Goal: Task Accomplishment & Management: Use online tool/utility

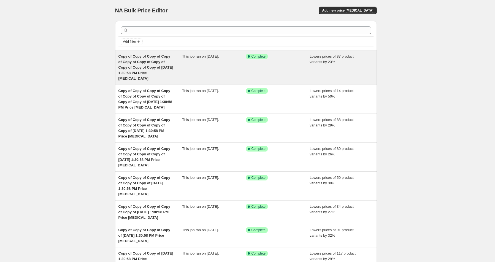
click at [173, 70] on div "Copy of Copy of Copy of Copy of Copy of Copy of Copy of Copy of Copy of Copy of…" at bounding box center [150, 68] width 64 height 28
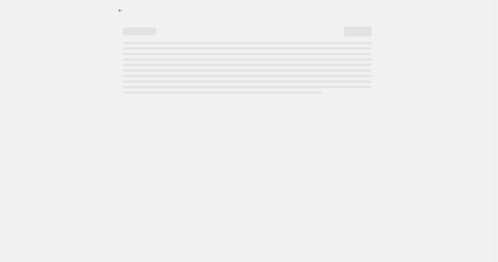
select select "percentage"
select select "product_status"
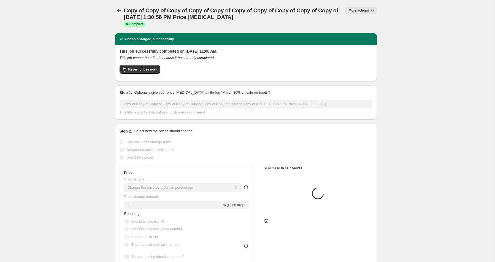
select select "vendor"
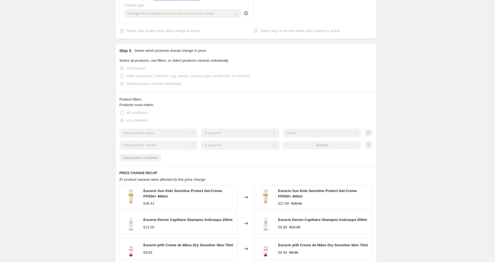
scroll to position [279, 0]
